Goal: Task Accomplishment & Management: Manage account settings

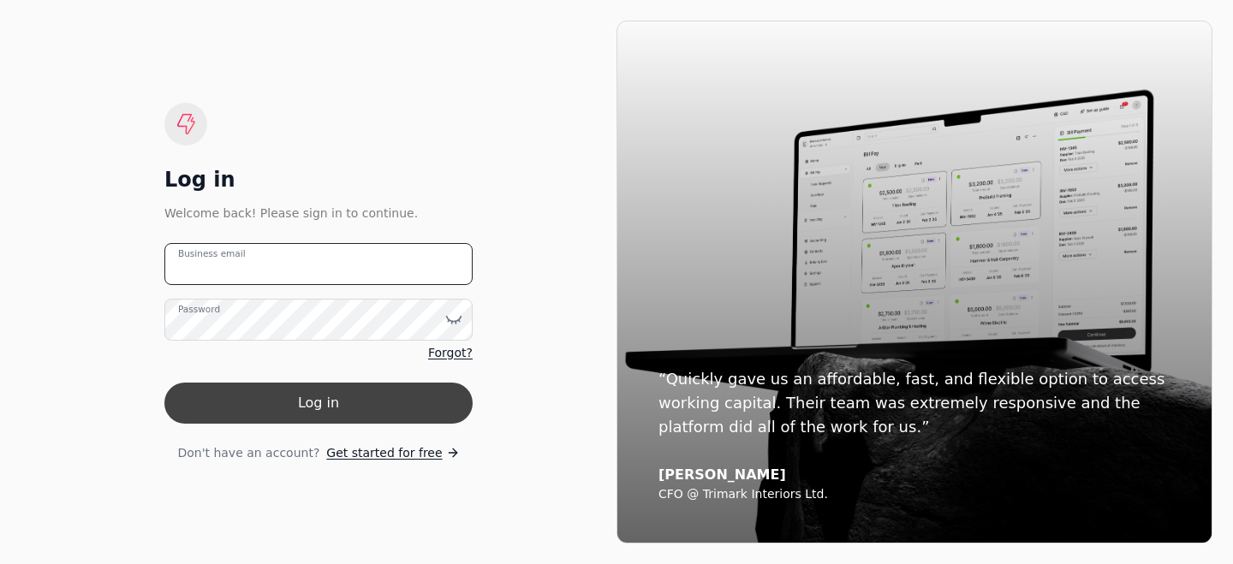
type email "ryan@totalduct.ca"
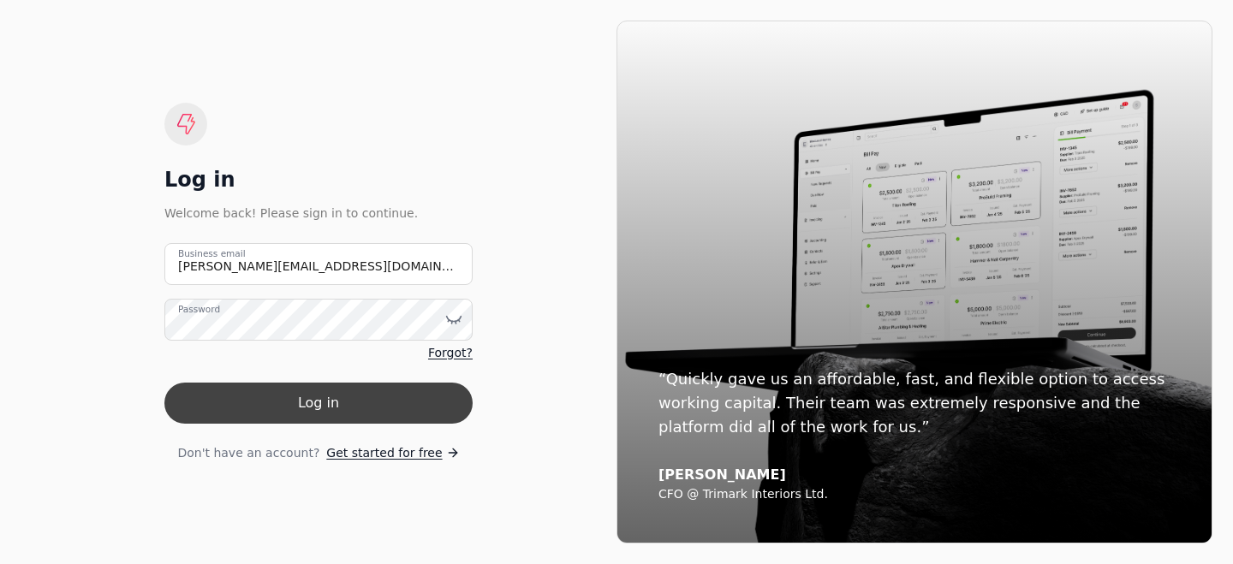
click at [361, 401] on button "Log in" at bounding box center [318, 403] width 308 height 41
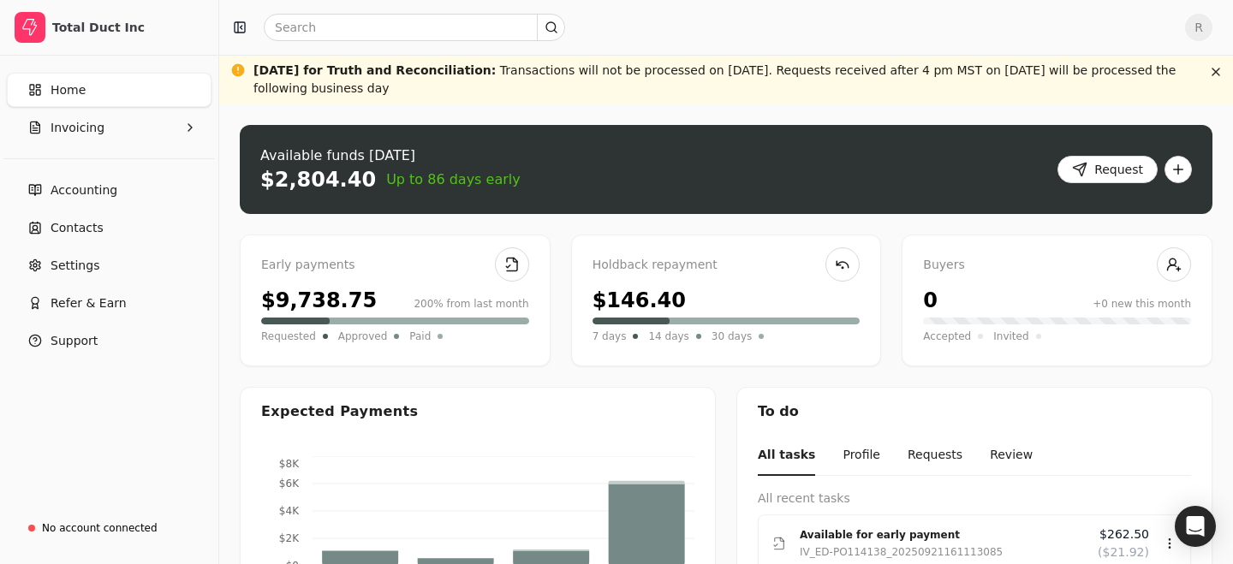
drag, startPoint x: 429, startPoint y: 69, endPoint x: 440, endPoint y: 104, distance: 36.8
click at [439, 104] on div "National Day for Truth and Reconciliation : Transactions will not be processed …" at bounding box center [726, 80] width 1014 height 50
click at [440, 104] on div "National Day for Truth and Reconciliation : Transactions will not be processed …" at bounding box center [726, 80] width 1014 height 50
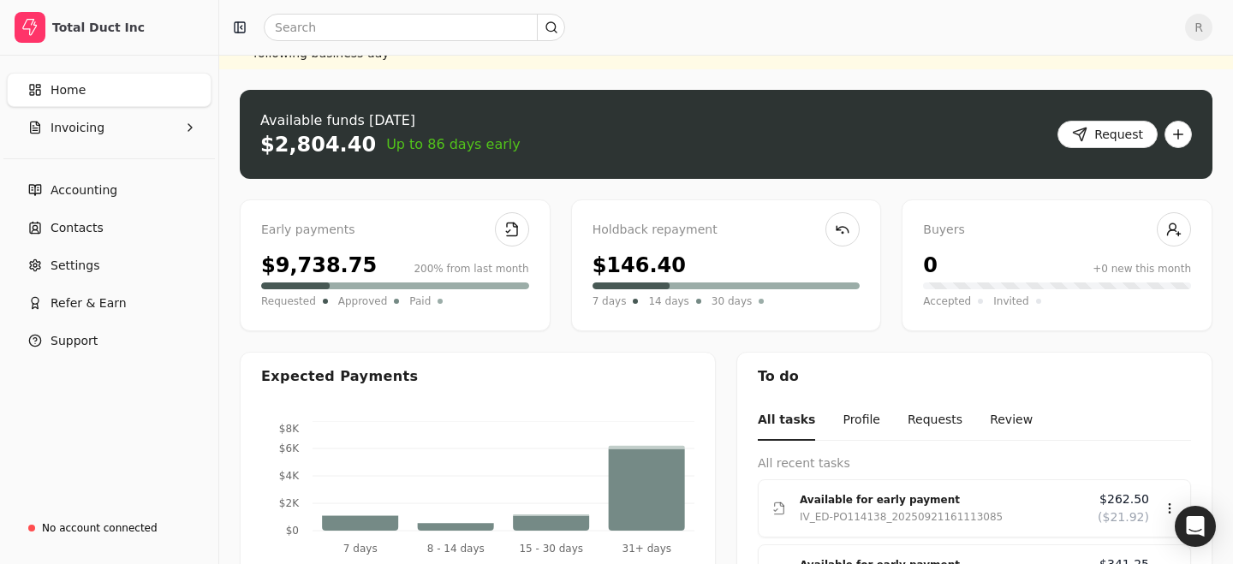
scroll to position [38, 0]
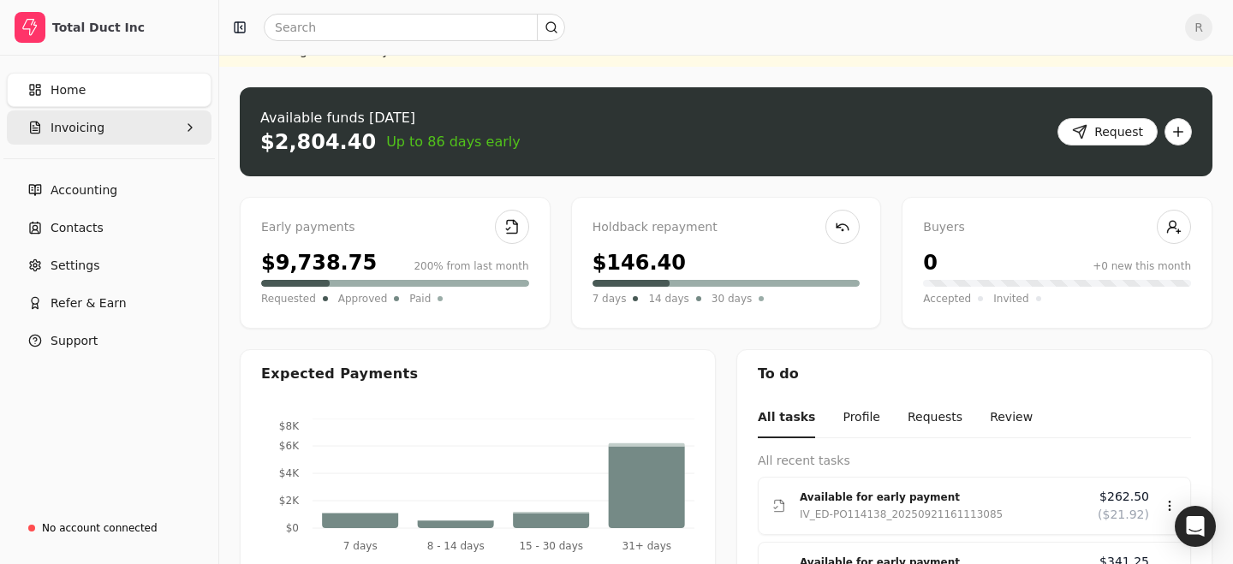
click at [95, 125] on span "Invoicing" at bounding box center [78, 128] width 54 height 18
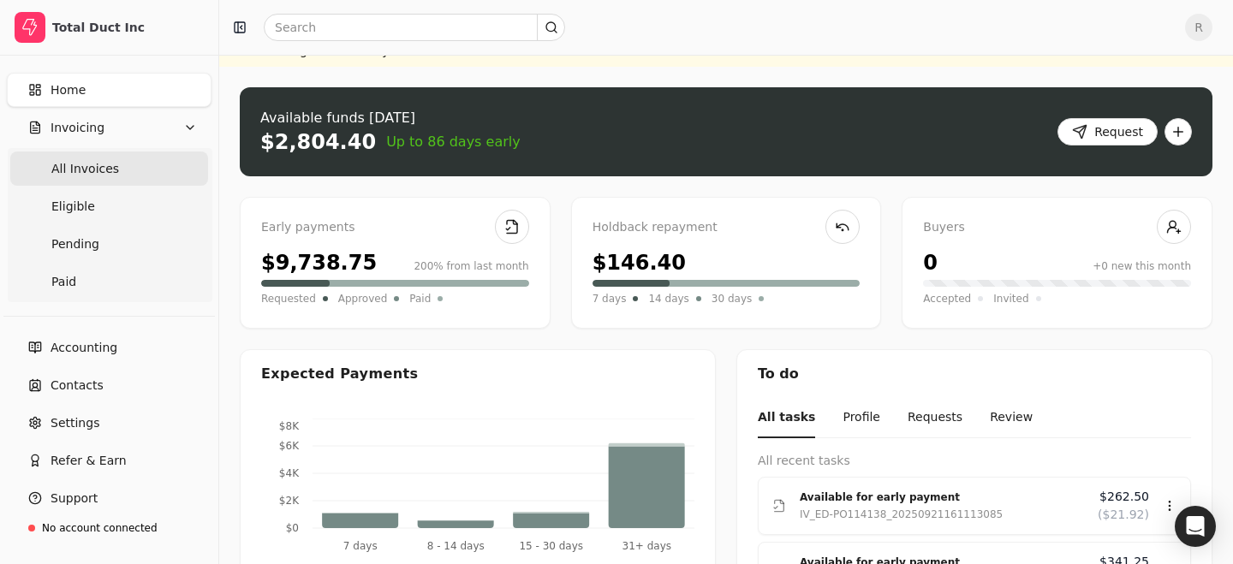
click at [128, 185] on Invoices "All Invoices" at bounding box center [109, 169] width 198 height 34
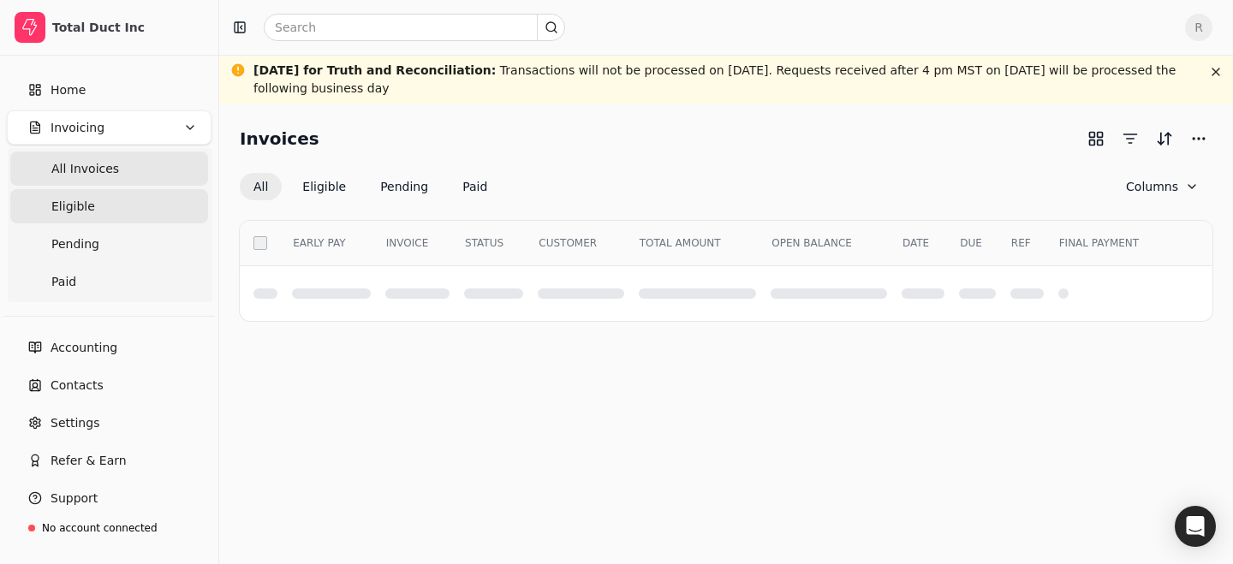
click at [122, 199] on link "Eligible" at bounding box center [109, 206] width 198 height 34
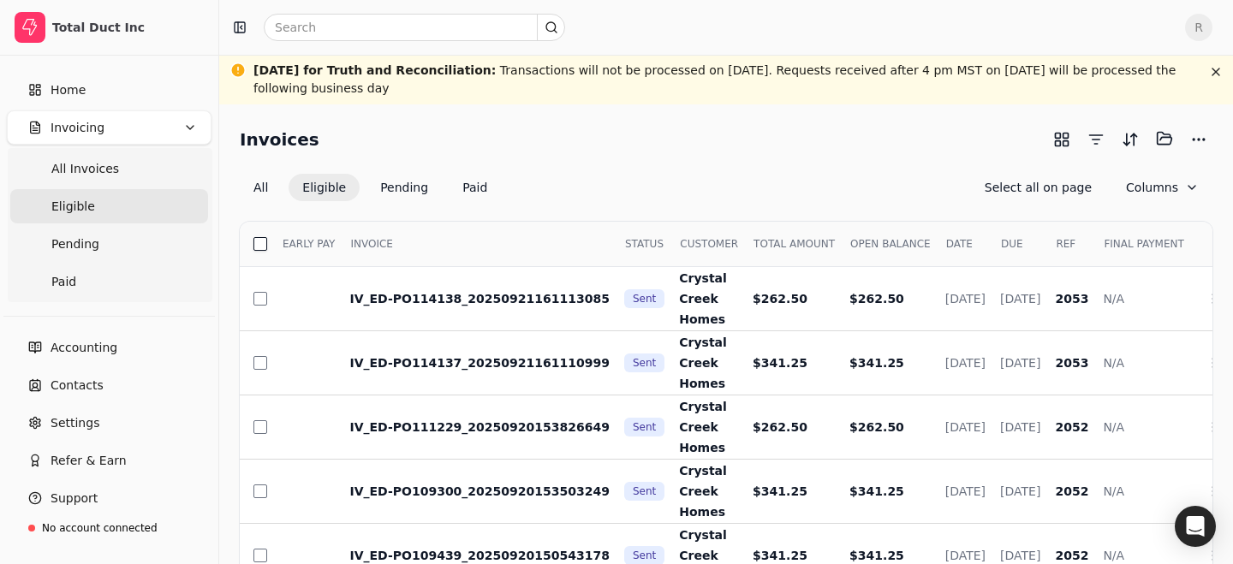
click at [256, 239] on button "button" at bounding box center [261, 244] width 14 height 14
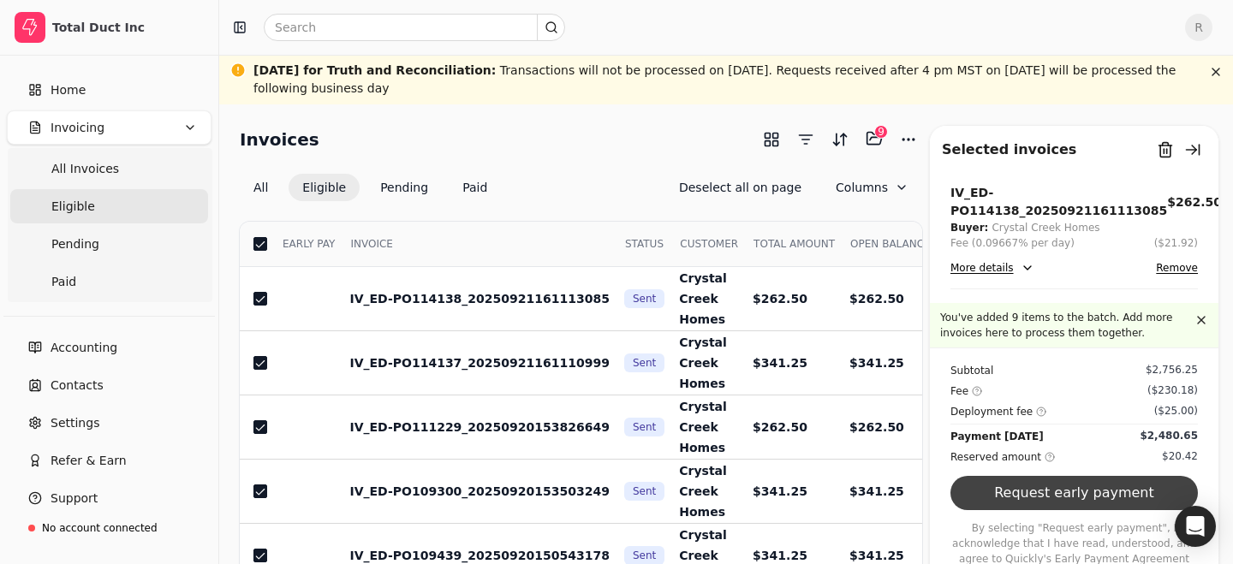
click at [1095, 504] on button "Request early payment" at bounding box center [1075, 493] width 248 height 34
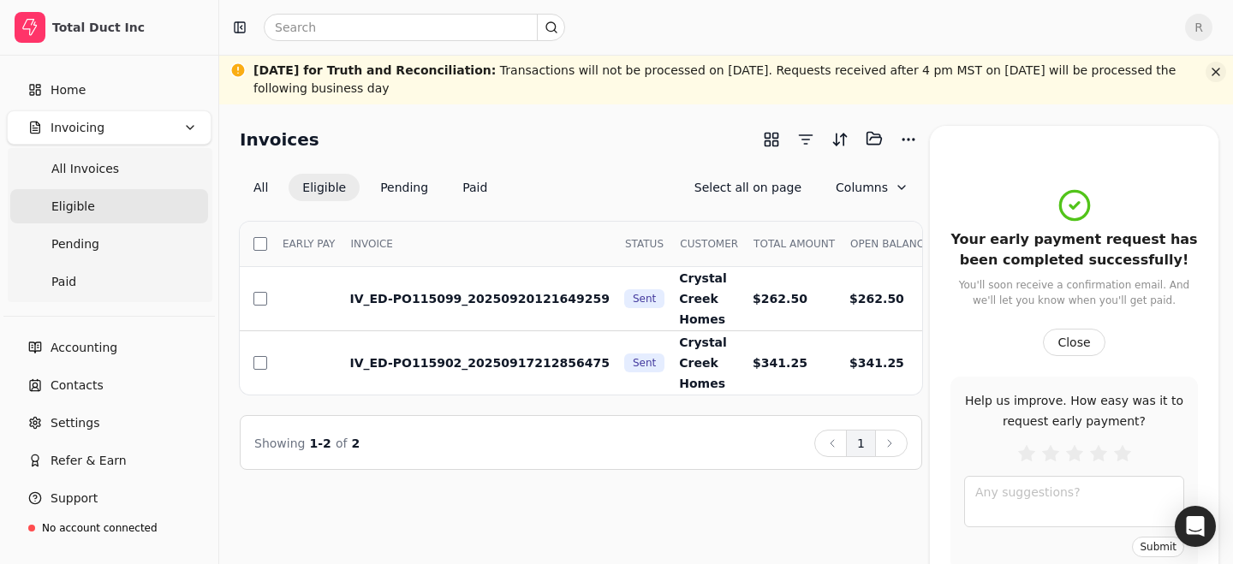
click at [1216, 70] on button "button" at bounding box center [1216, 72] width 21 height 21
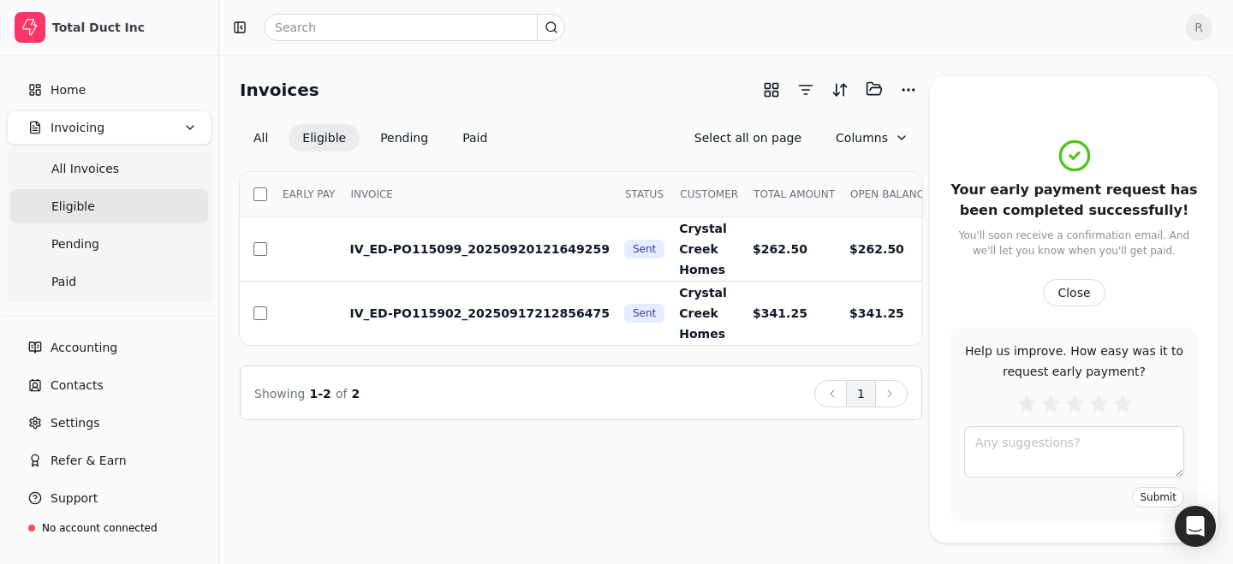
click at [1071, 14] on div at bounding box center [699, 27] width 946 height 27
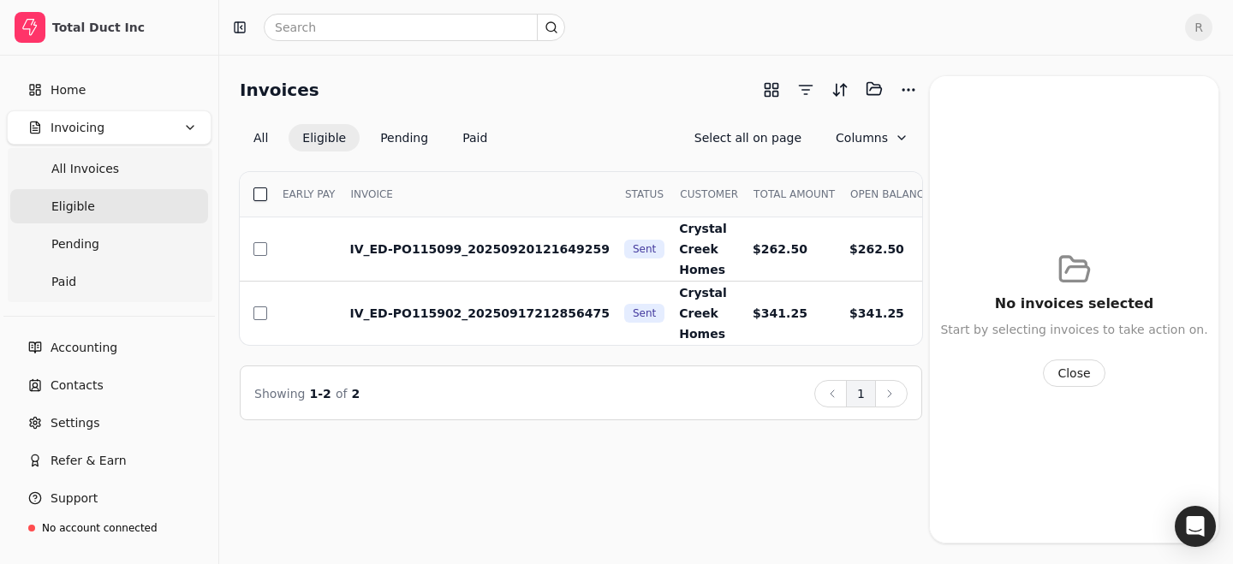
click at [265, 189] on button "button" at bounding box center [261, 195] width 14 height 14
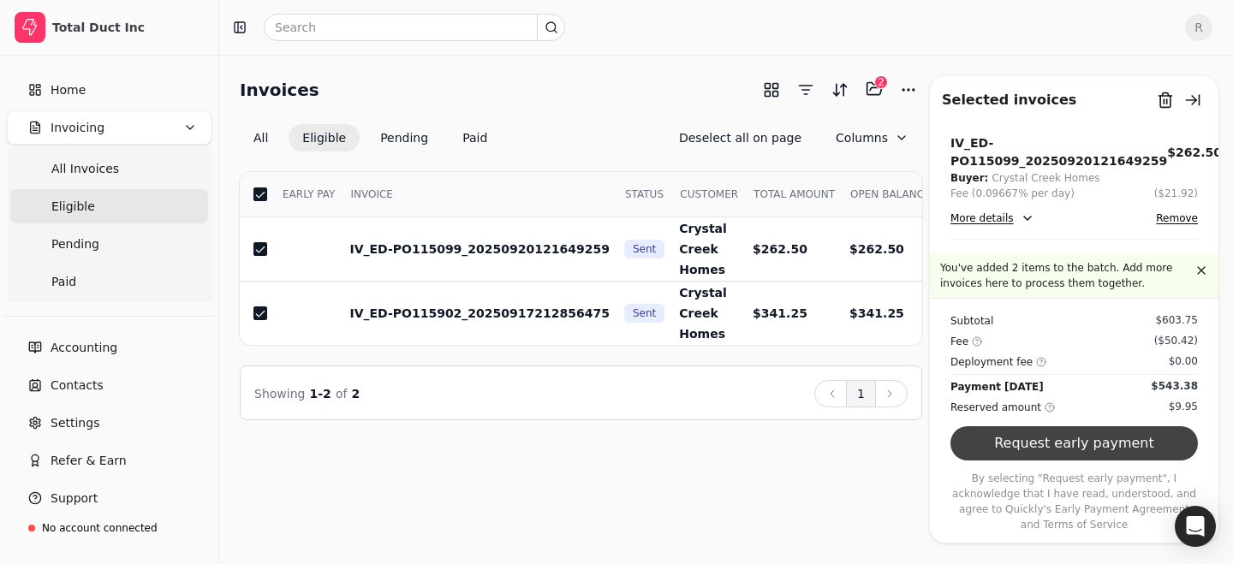
click at [1068, 458] on button "Request early payment" at bounding box center [1075, 444] width 248 height 34
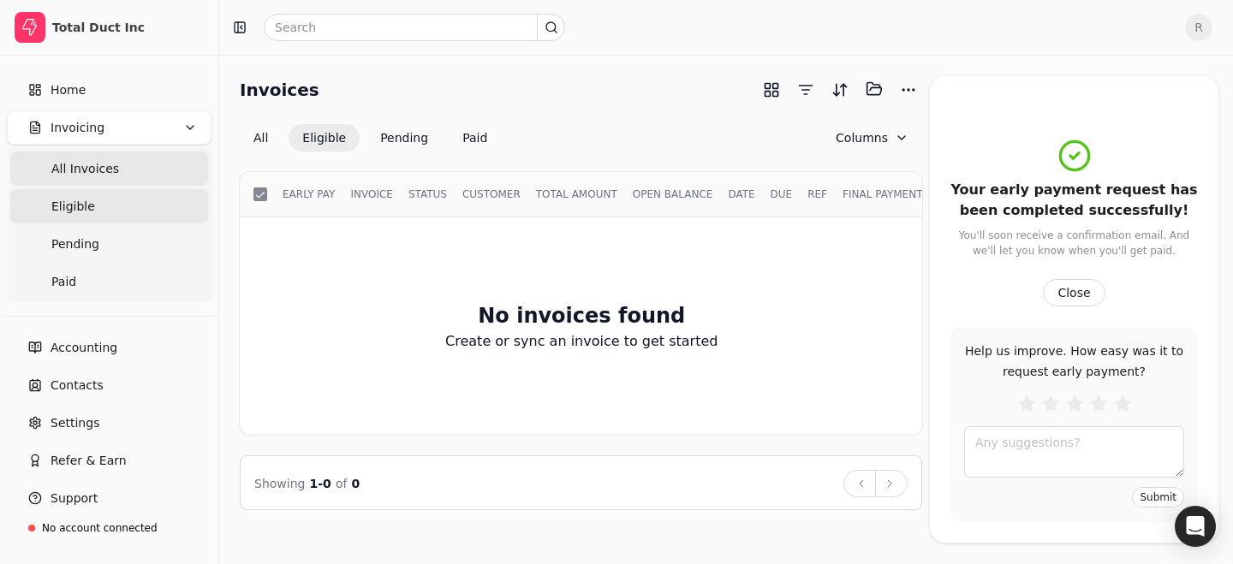
click at [156, 176] on Invoices "All Invoices" at bounding box center [109, 169] width 198 height 34
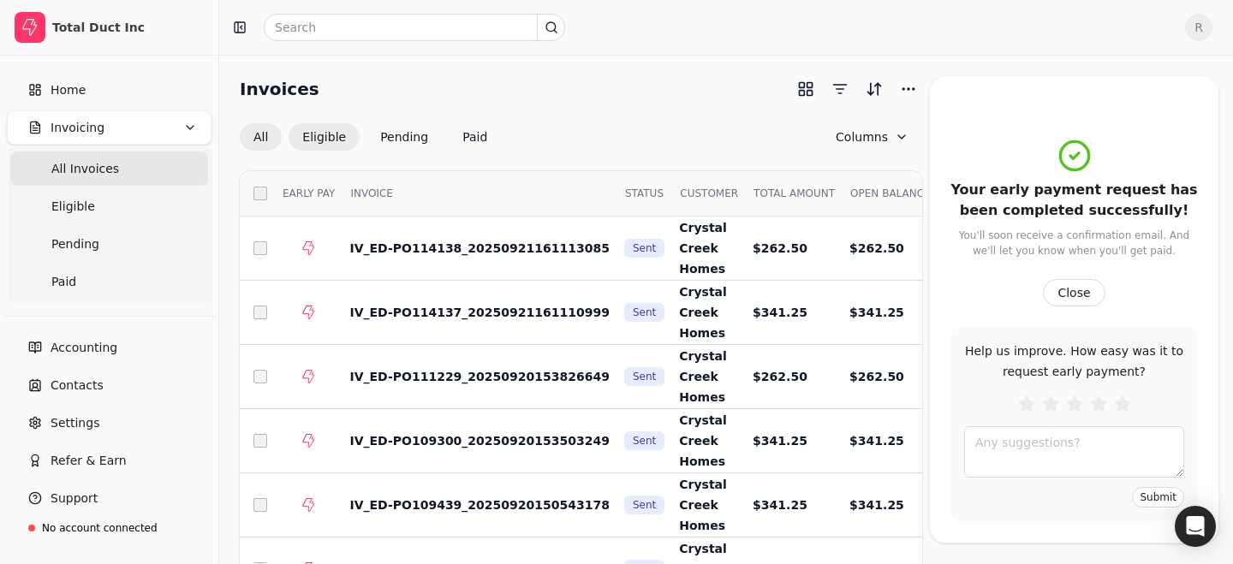
click at [344, 126] on button "Eligible" at bounding box center [324, 136] width 71 height 27
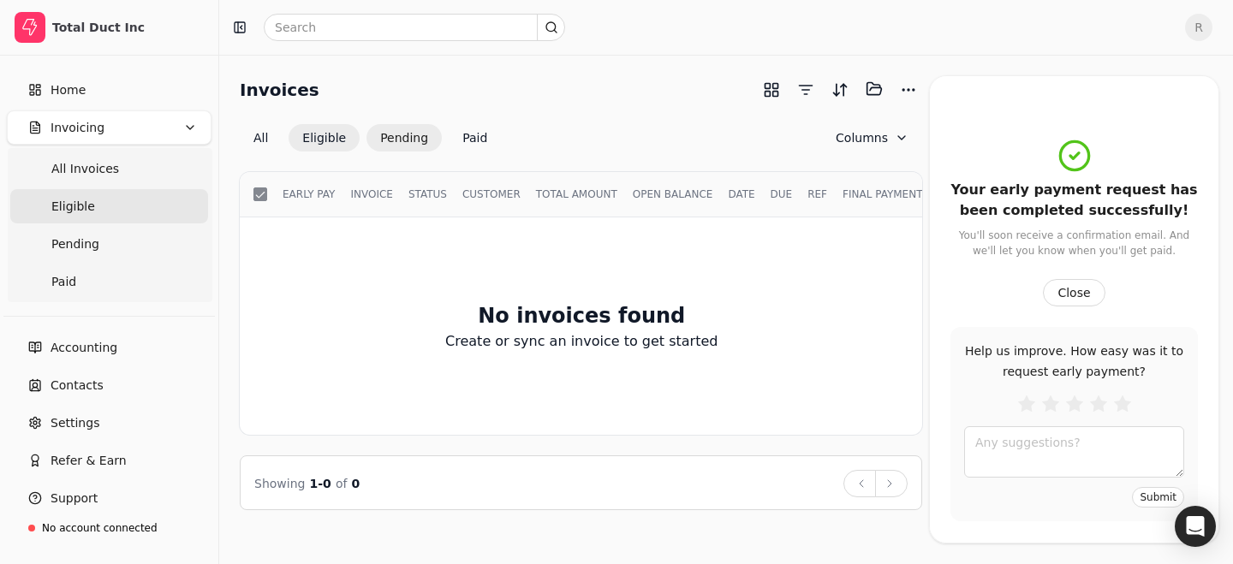
click at [392, 138] on button "Pending" at bounding box center [404, 137] width 75 height 27
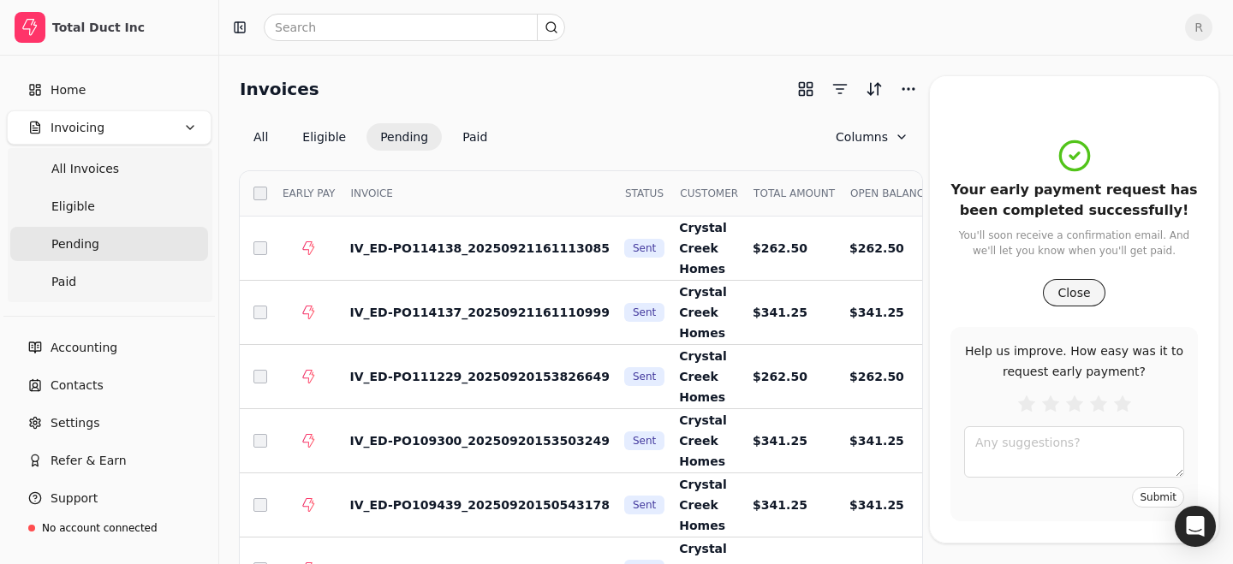
click at [1060, 297] on button "Close" at bounding box center [1074, 292] width 62 height 27
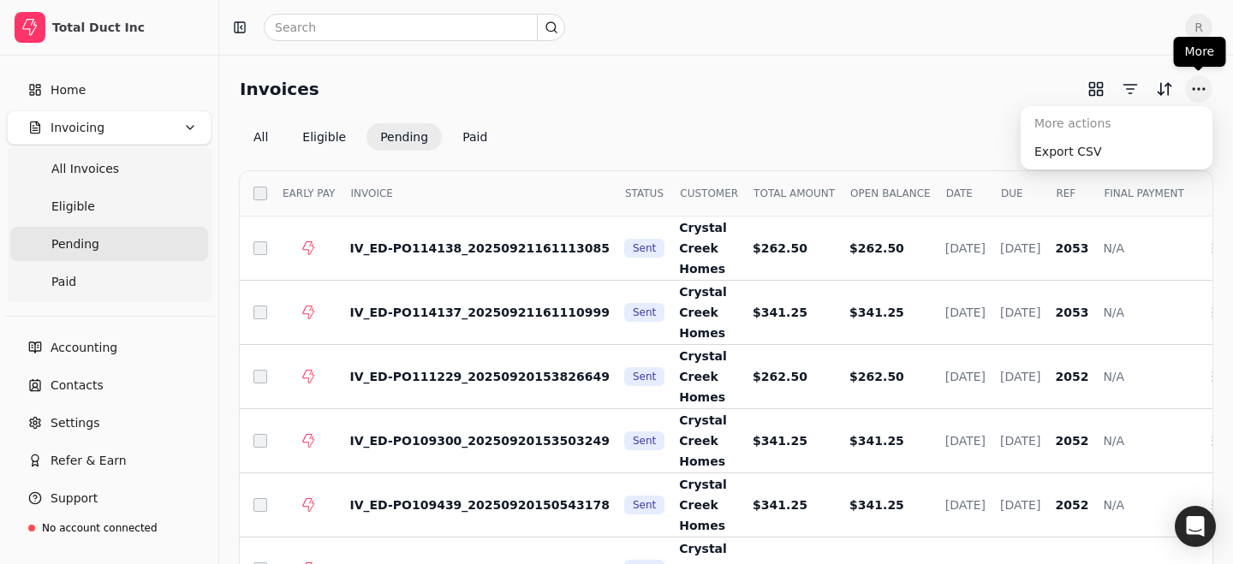
click at [1202, 79] on button "More" at bounding box center [1198, 88] width 27 height 27
click at [1123, 139] on div "Export CSV" at bounding box center [1116, 152] width 185 height 28
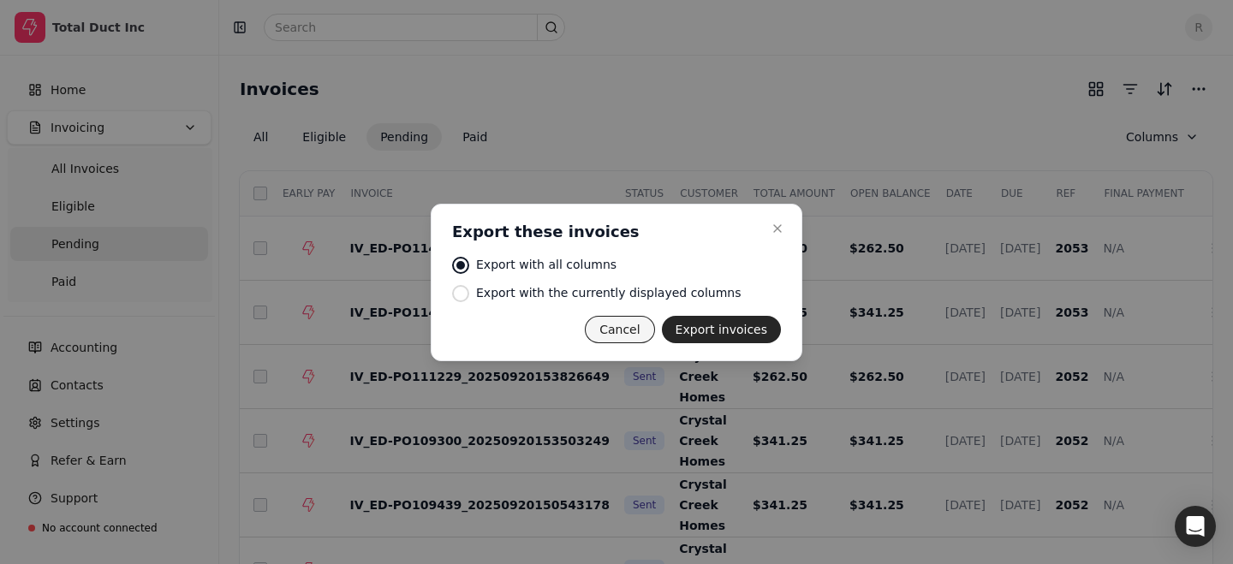
click at [632, 332] on button "Cancel" at bounding box center [619, 329] width 69 height 27
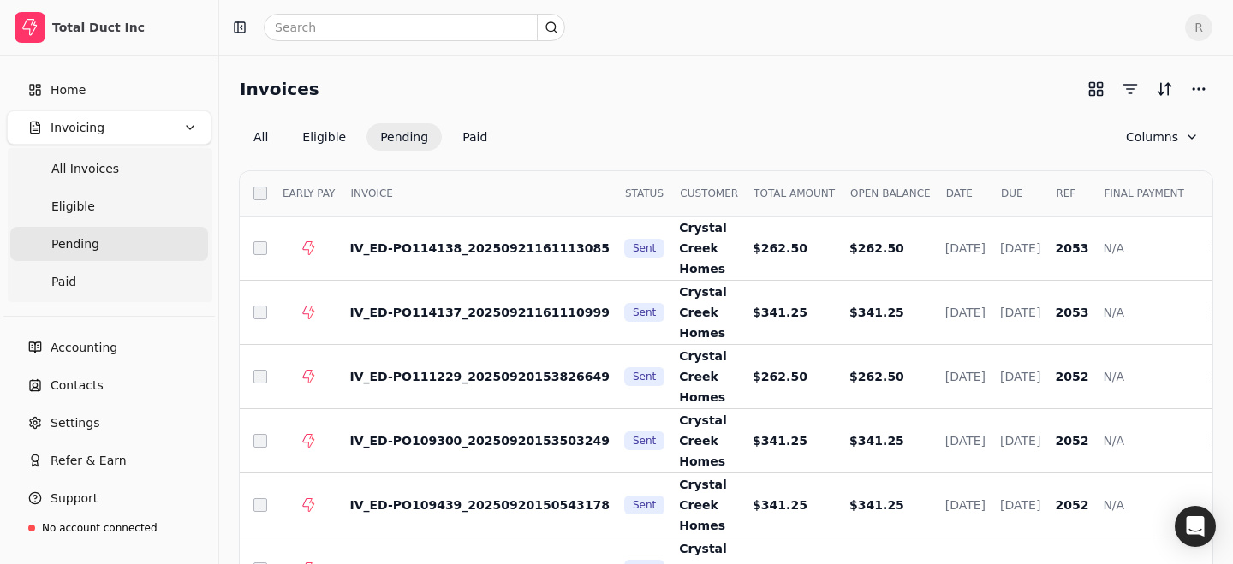
click at [255, 183] on th "Select" at bounding box center [254, 193] width 28 height 45
click at [1191, 85] on button "More" at bounding box center [1198, 88] width 27 height 27
click at [1107, 148] on div "Export CSV" at bounding box center [1116, 152] width 185 height 28
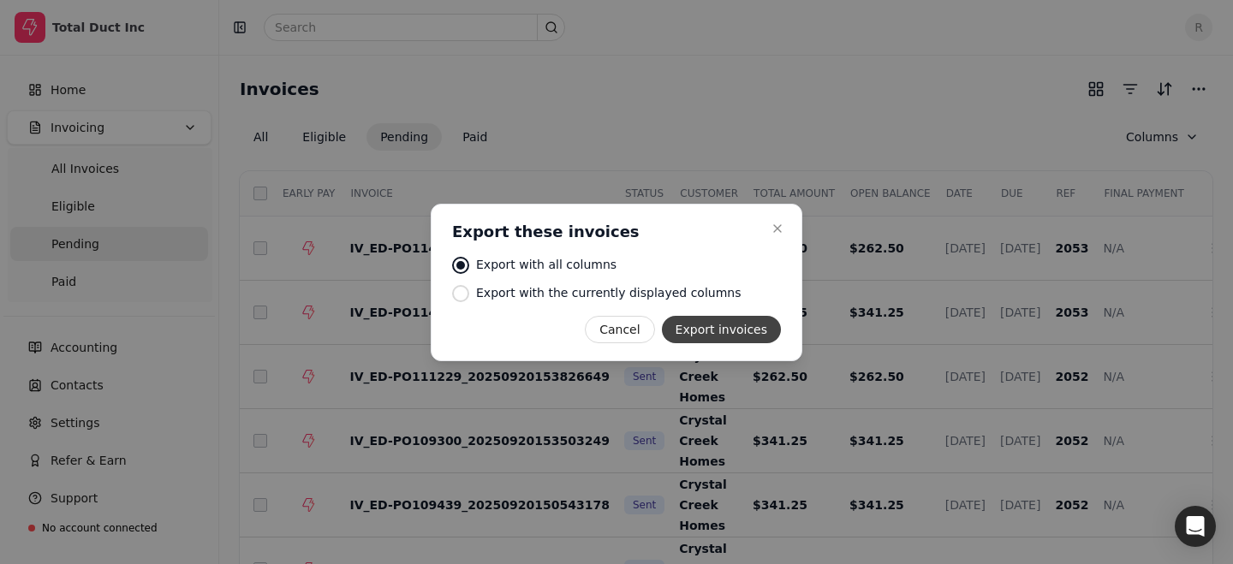
click at [714, 325] on button "Export invoices" at bounding box center [721, 329] width 119 height 27
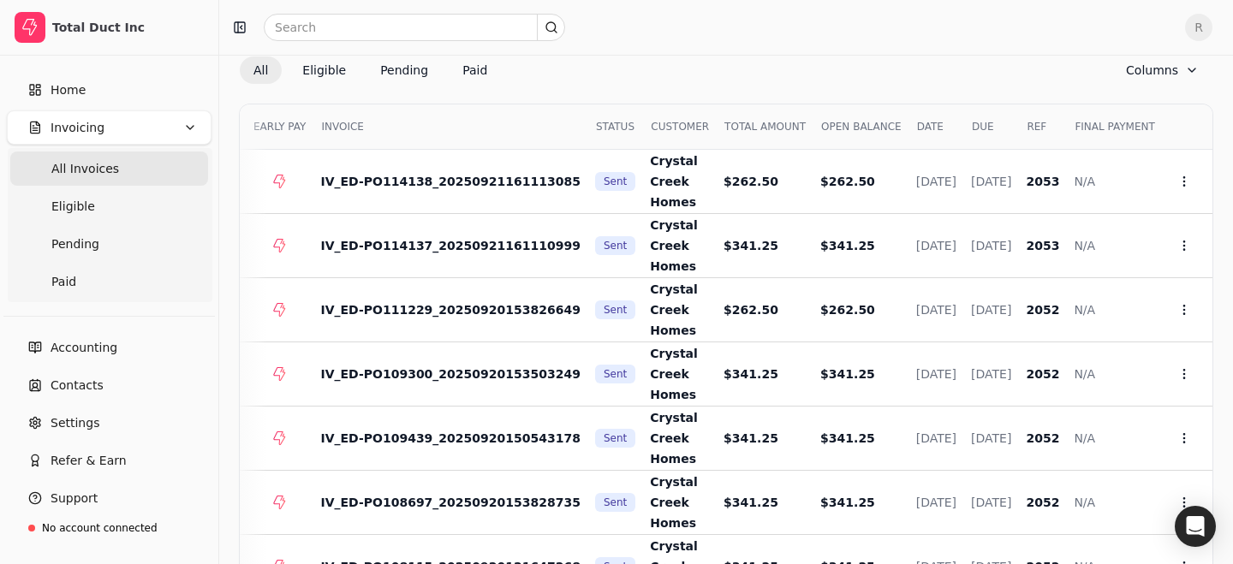
scroll to position [25, 0]
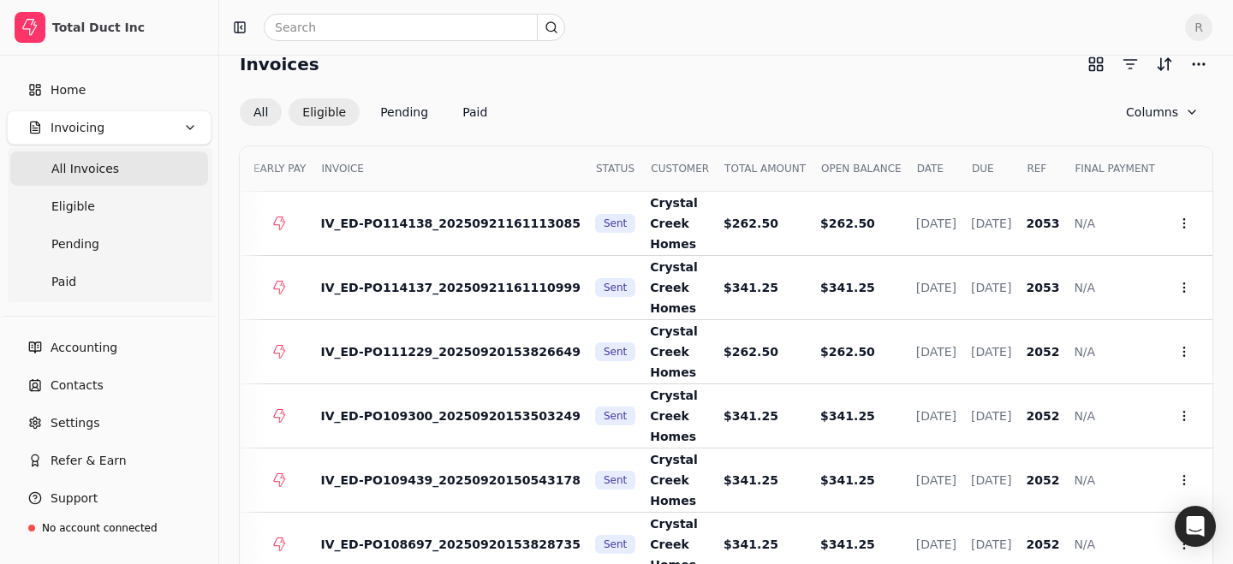
click at [313, 101] on button "Eligible" at bounding box center [324, 111] width 71 height 27
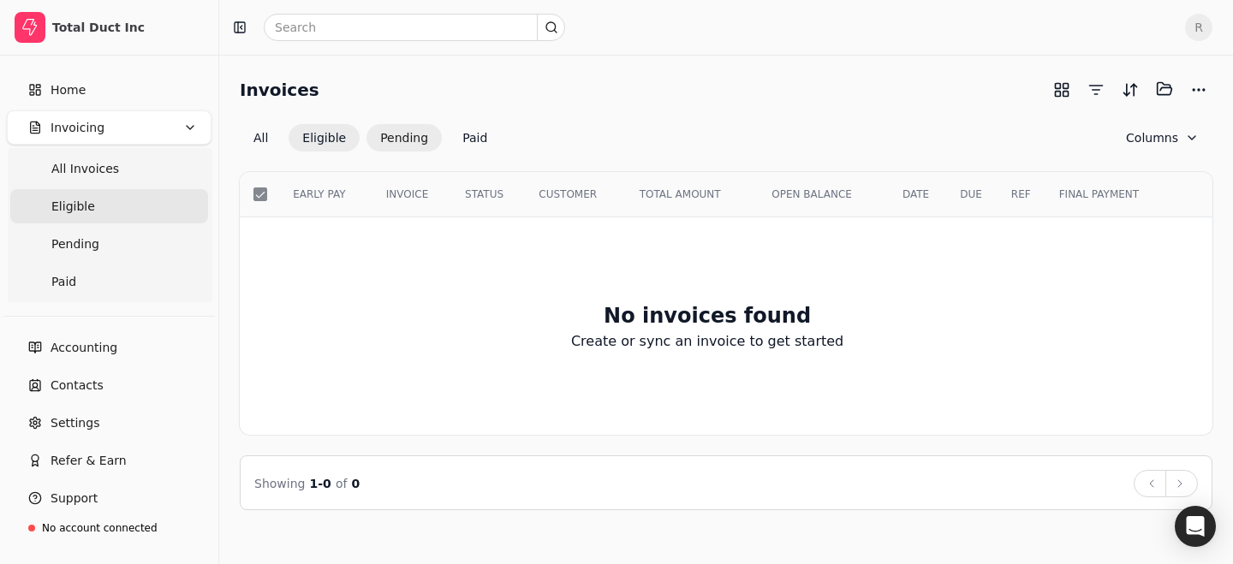
click at [397, 124] on button "Pending" at bounding box center [404, 137] width 75 height 27
